Goal: Check status: Check status

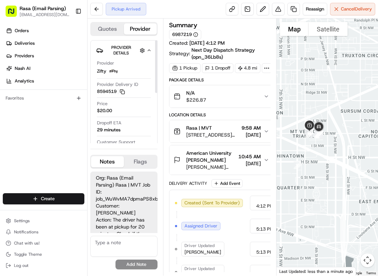
click at [259, 104] on div "N/A $226.87" at bounding box center [219, 97] width 90 height 14
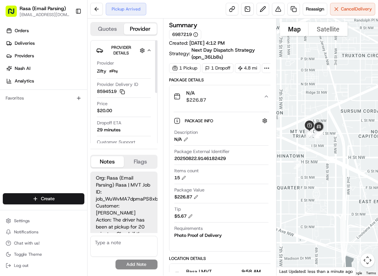
click at [257, 104] on div "N/A $226.87" at bounding box center [219, 97] width 90 height 14
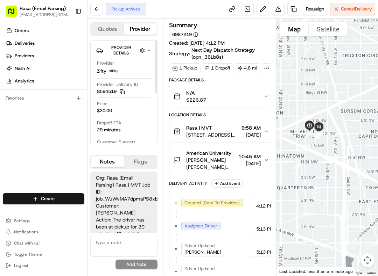
click at [262, 73] on div at bounding box center [267, 68] width 10 height 10
click at [245, 83] on div "Package Details" at bounding box center [221, 80] width 105 height 6
click at [98, 8] on button at bounding box center [96, 9] width 13 height 13
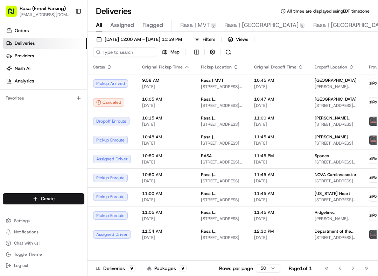
click at [232, 83] on div "Rasa | MVT" at bounding box center [222, 81] width 42 height 6
